Goal: Task Accomplishment & Management: Manage account settings

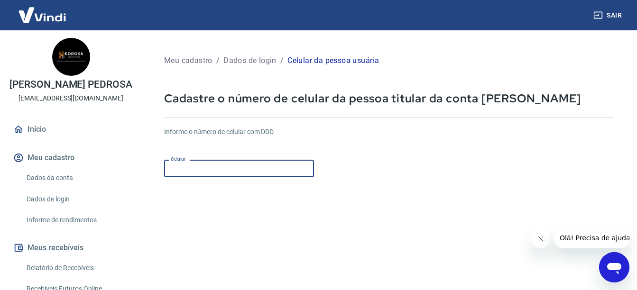
click at [270, 172] on input "Celular" at bounding box center [239, 169] width 150 height 18
type input "[PHONE_NUMBER]"
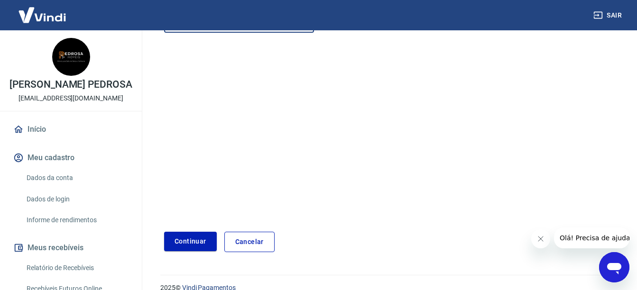
scroll to position [159, 0]
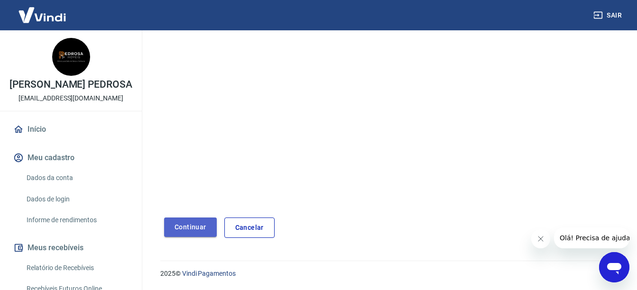
click at [195, 225] on button "Continuar" at bounding box center [190, 227] width 53 height 19
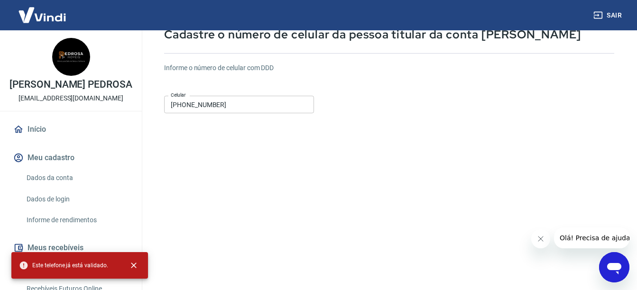
scroll to position [0, 0]
